Goal: Task Accomplishment & Management: Manage account settings

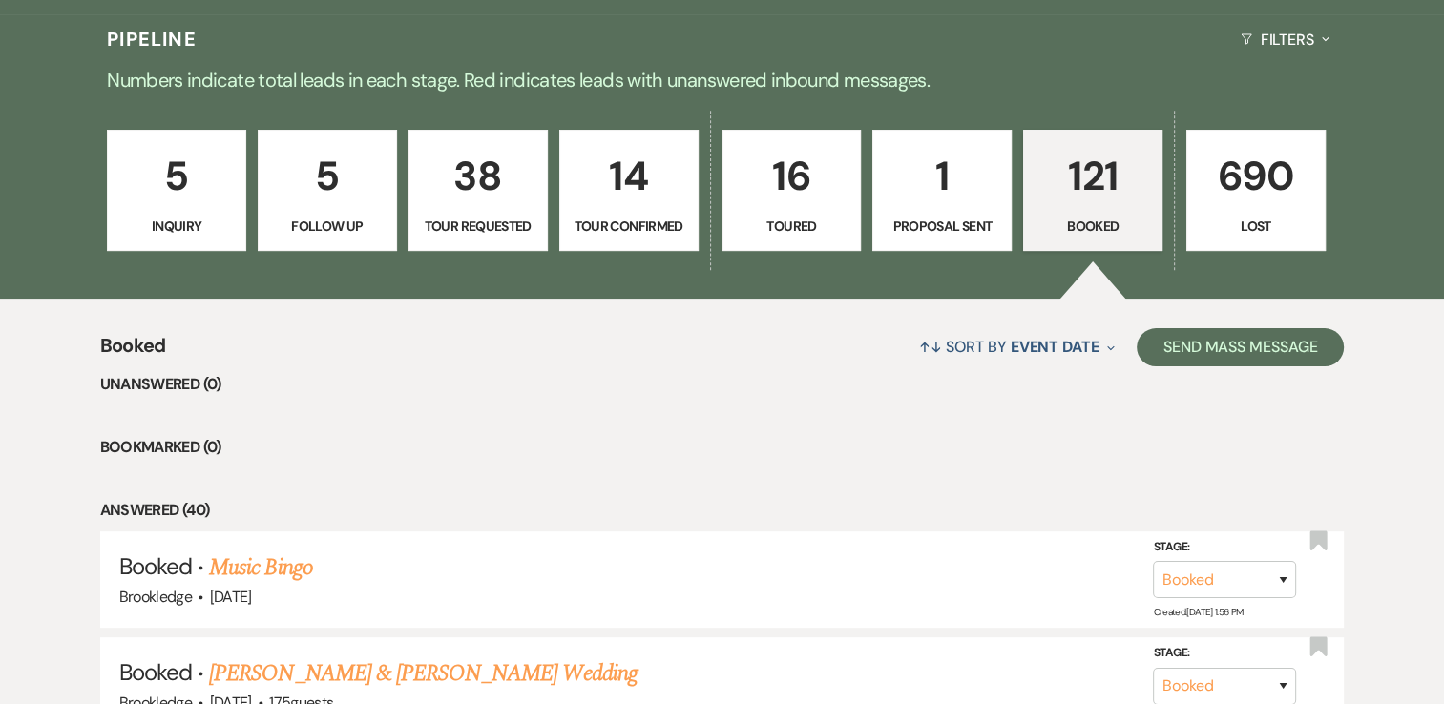
scroll to position [260, 0]
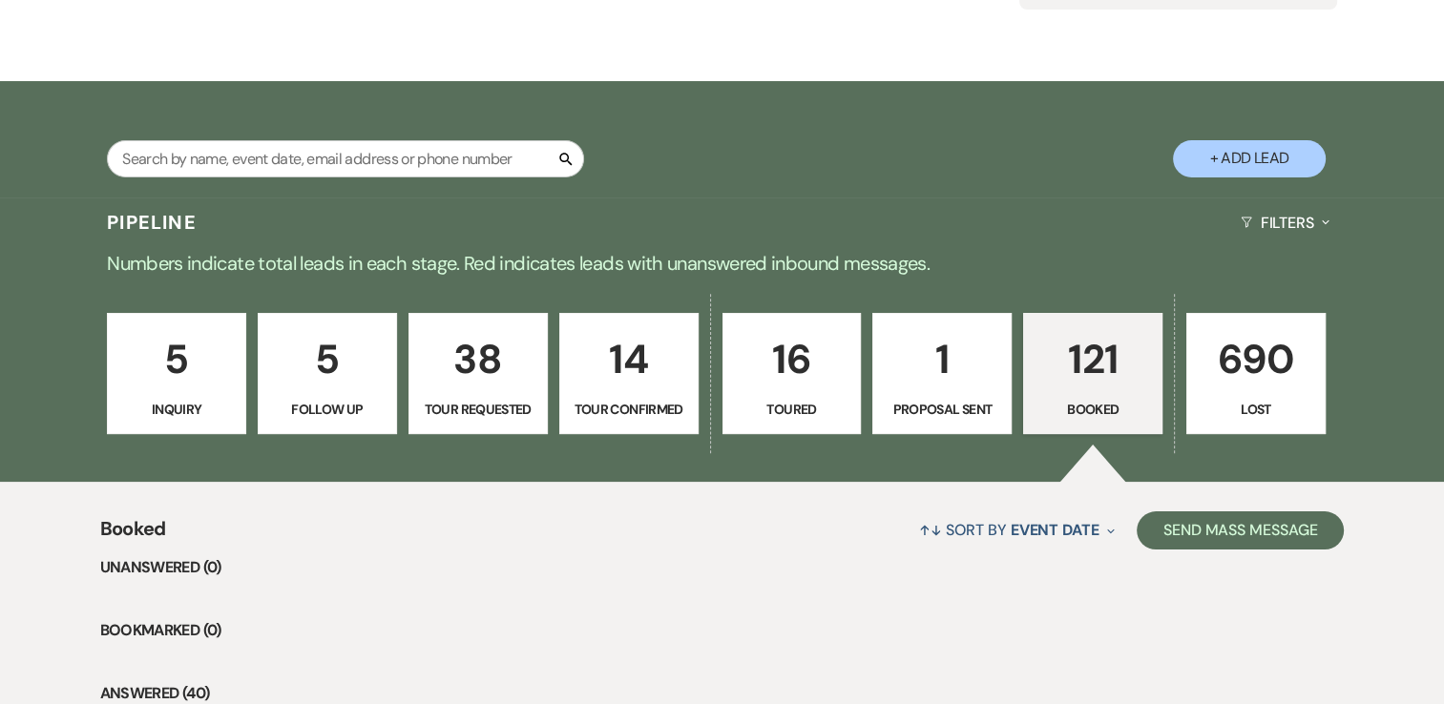
click at [1123, 384] on p "121" at bounding box center [1093, 359] width 115 height 64
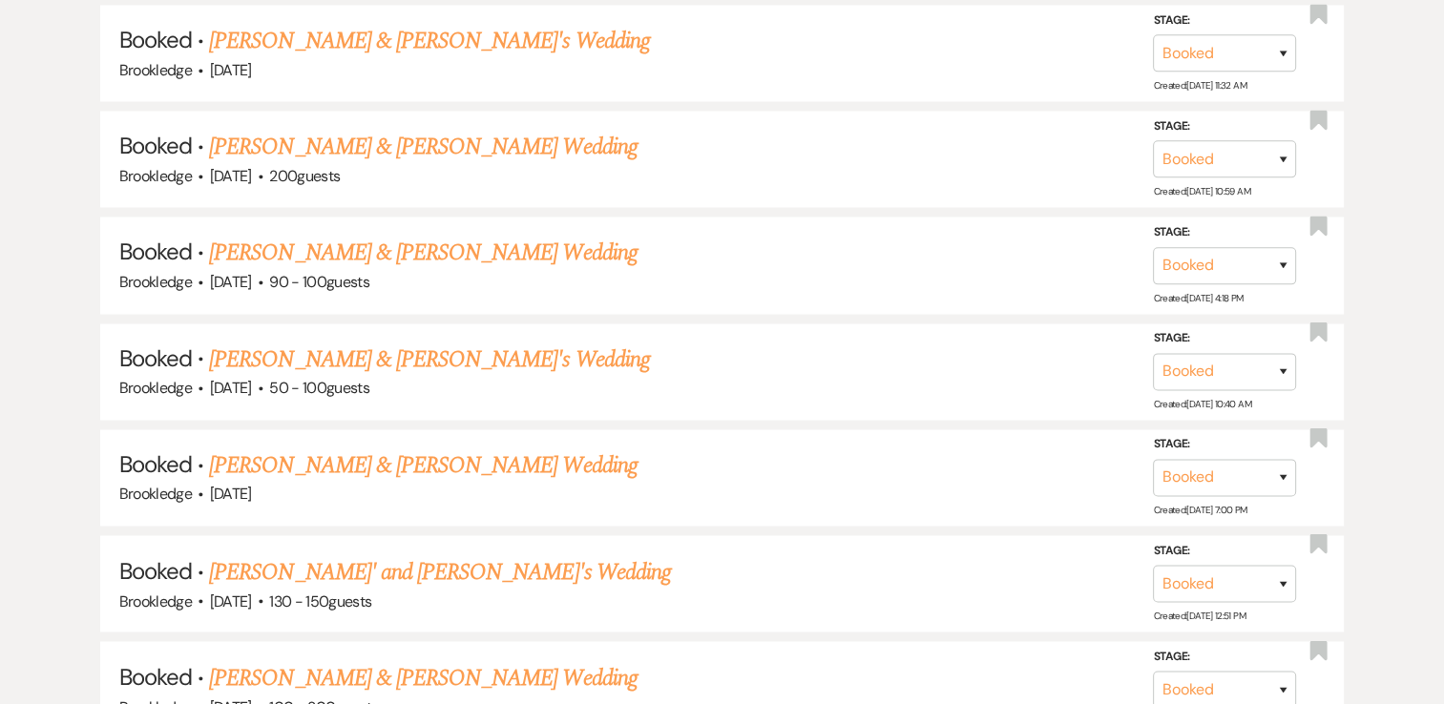
scroll to position [3095, 0]
drag, startPoint x: 260, startPoint y: 334, endPoint x: 395, endPoint y: 357, distance: 137.5
click at [260, 341] on link "[PERSON_NAME] & [PERSON_NAME]'s Wedding" at bounding box center [429, 358] width 441 height 34
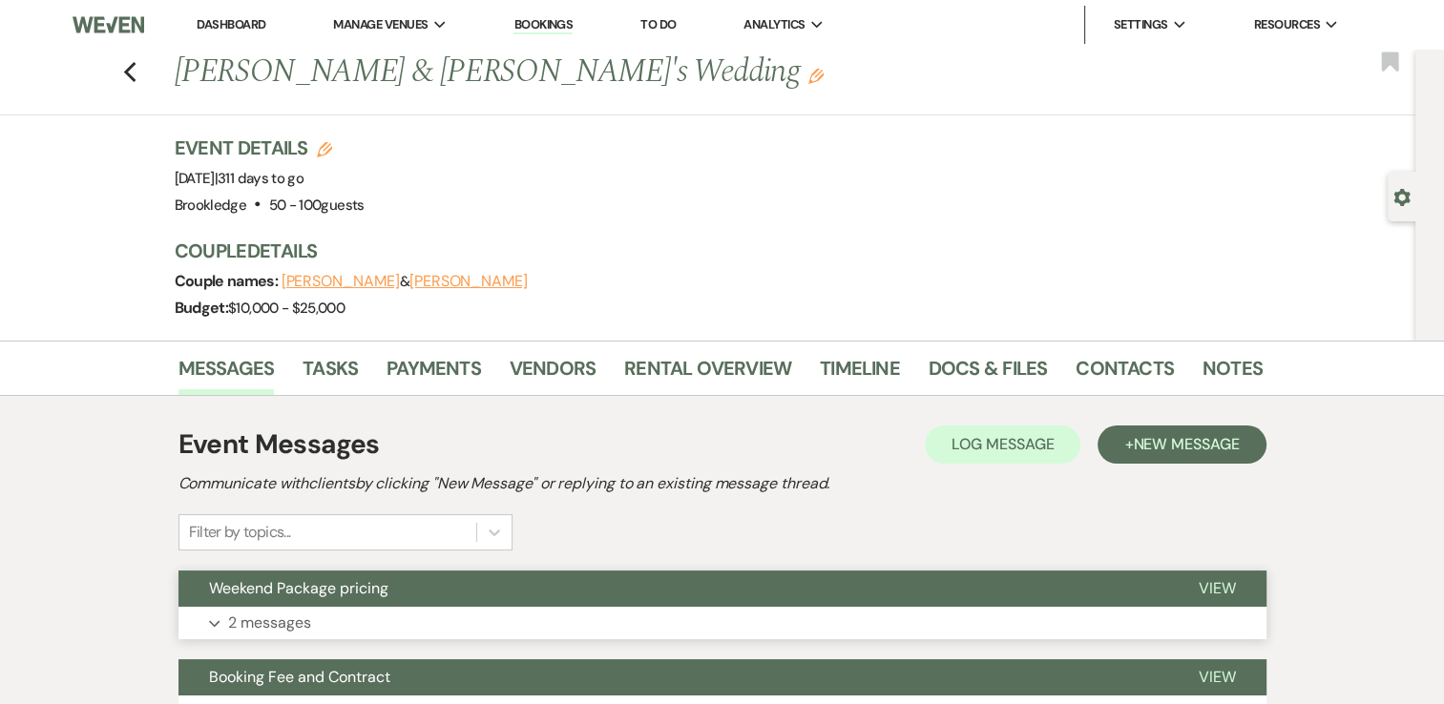
click at [439, 623] on button "Expand 2 messages" at bounding box center [722, 623] width 1088 height 32
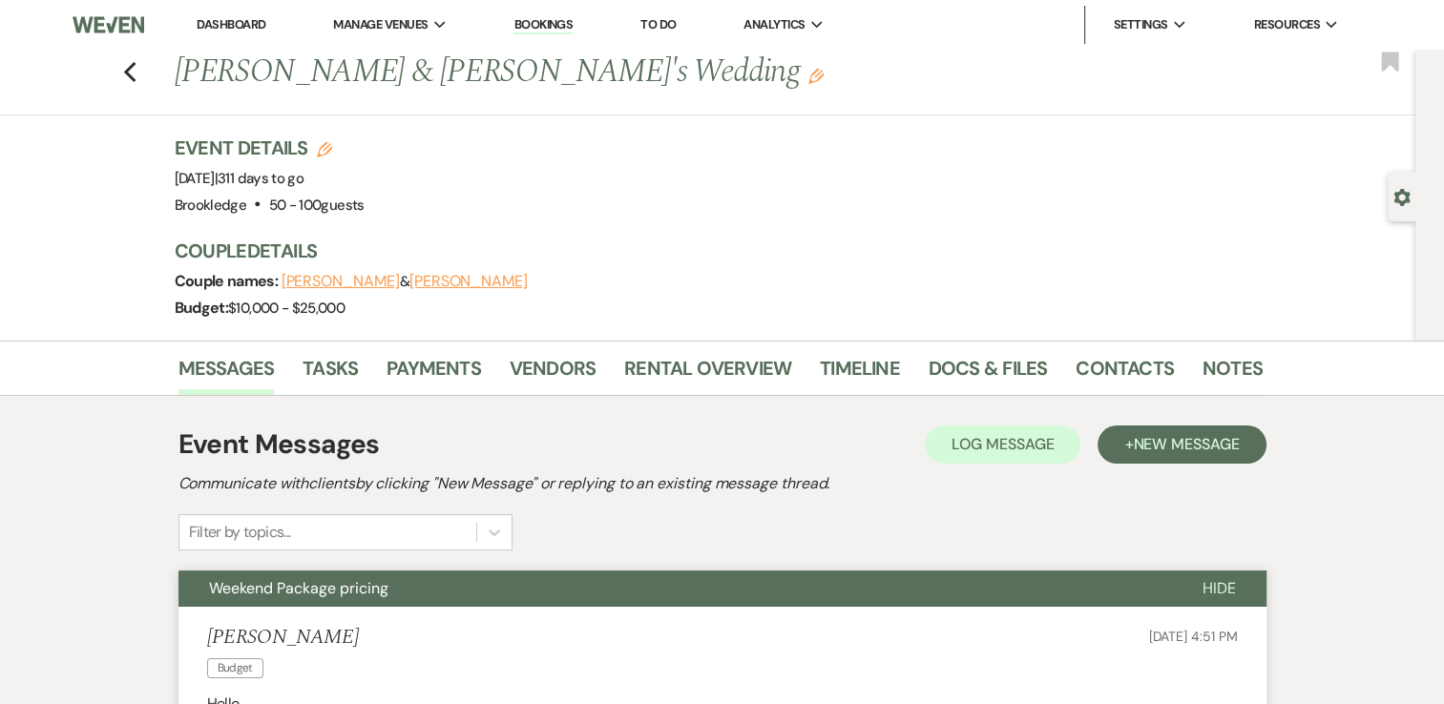
click at [146, 76] on div "Previous Emily Brent & Nick's Wedding Edit Bookmark" at bounding box center [702, 83] width 1425 height 66
click at [137, 76] on icon "Previous" at bounding box center [130, 72] width 14 height 23
